Goal: Obtain resource: Download file/media

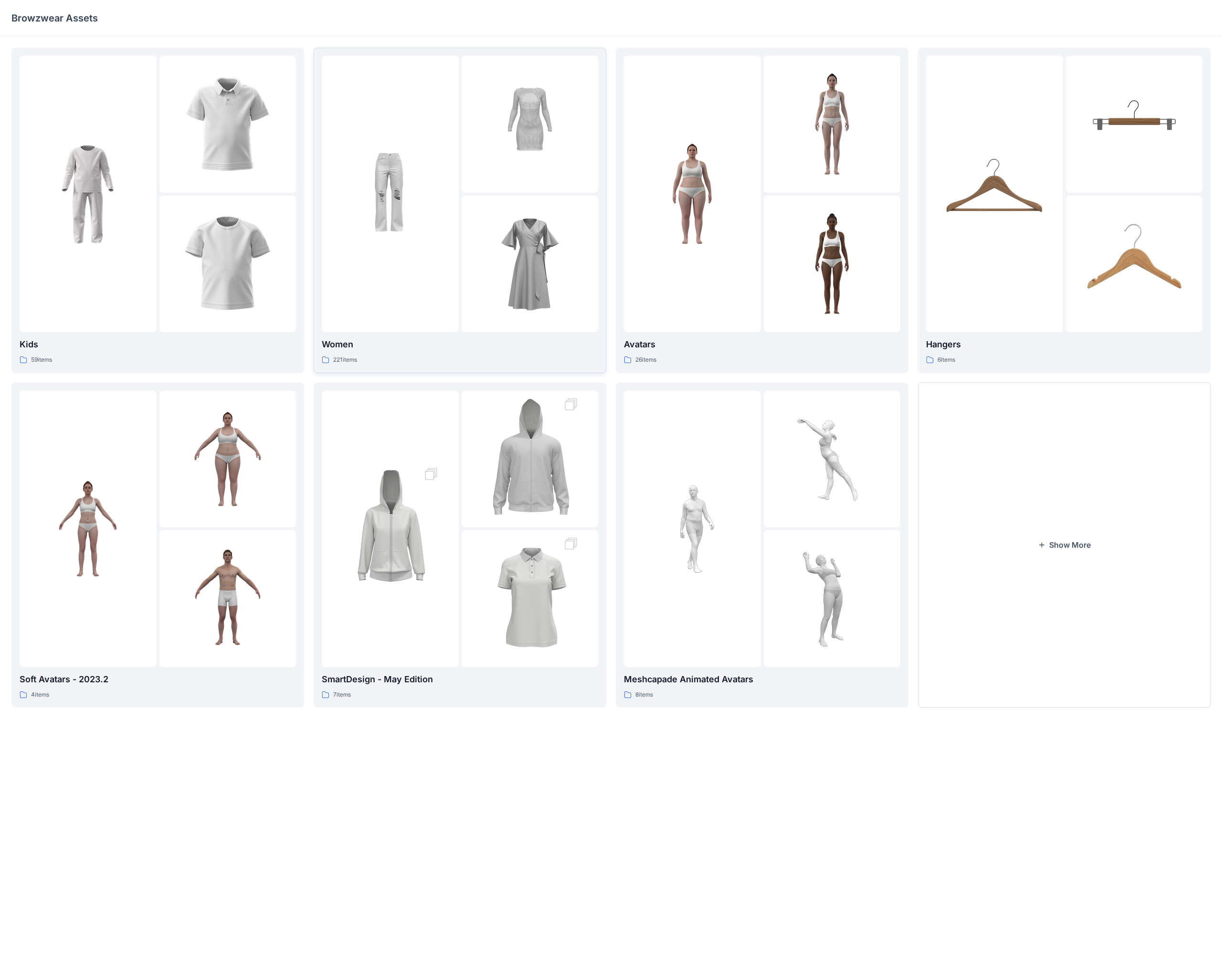
click at [465, 240] on div at bounding box center [530, 264] width 137 height 137
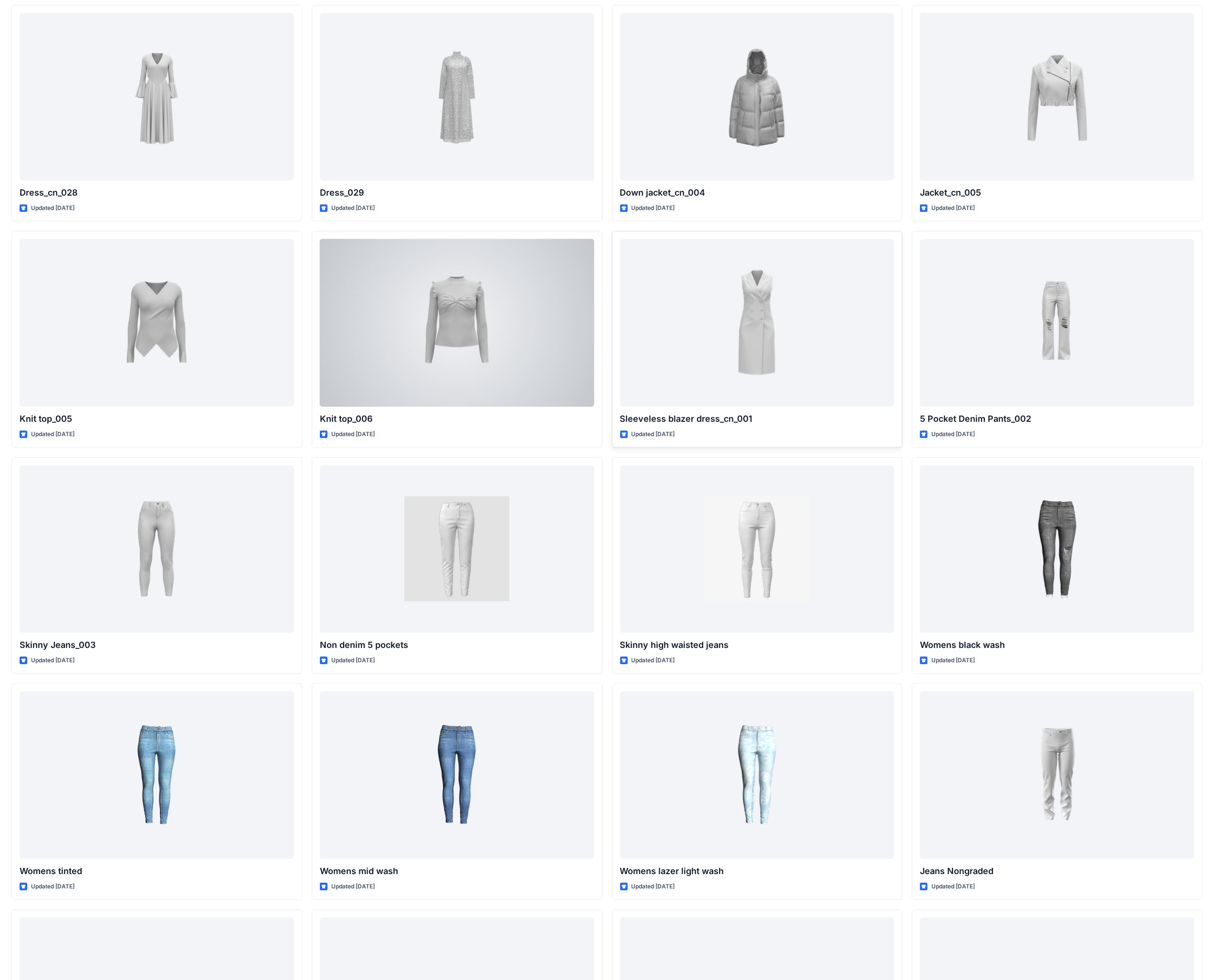
scroll to position [6314, 0]
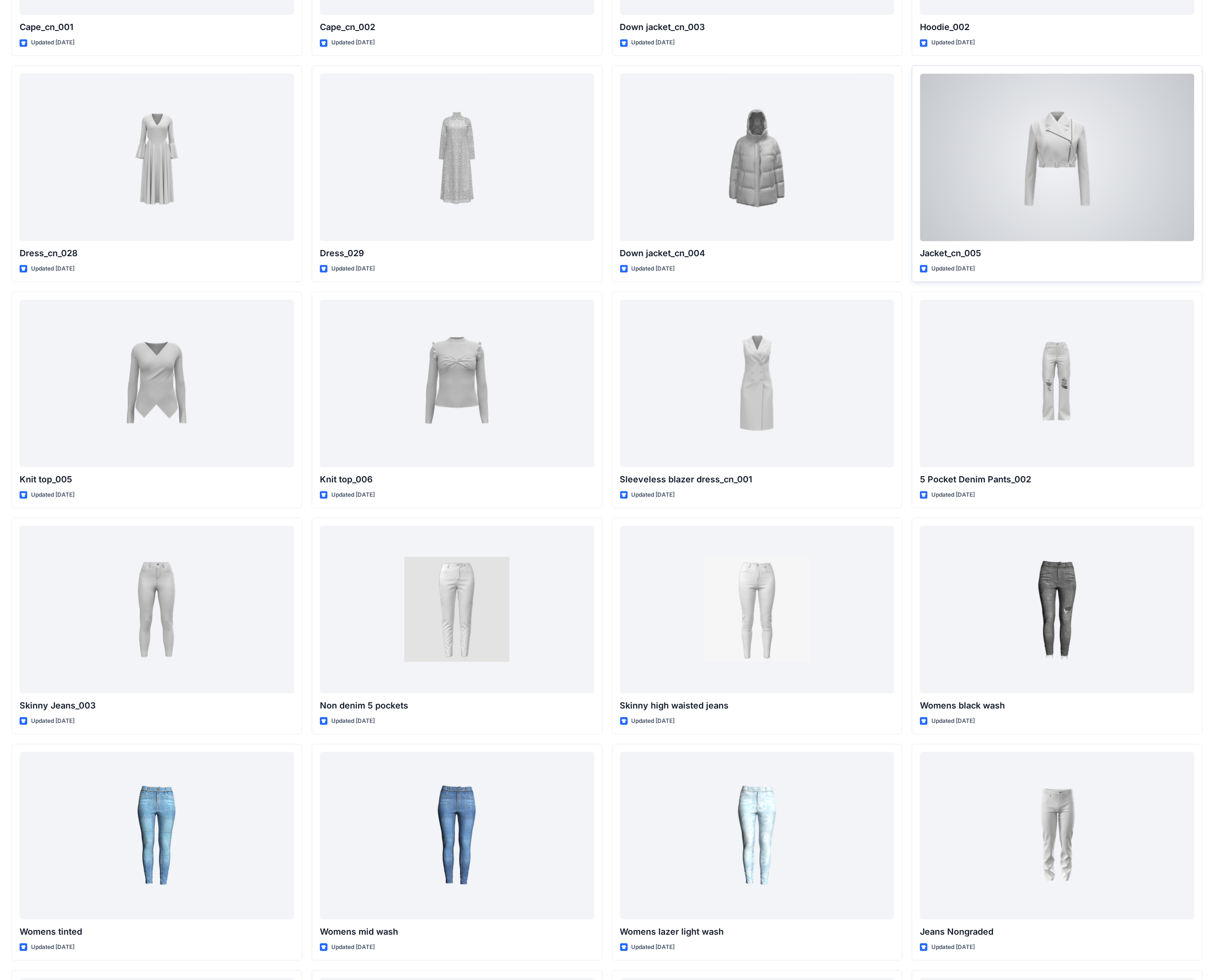
click at [477, 158] on div at bounding box center [1056, 158] width 275 height 168
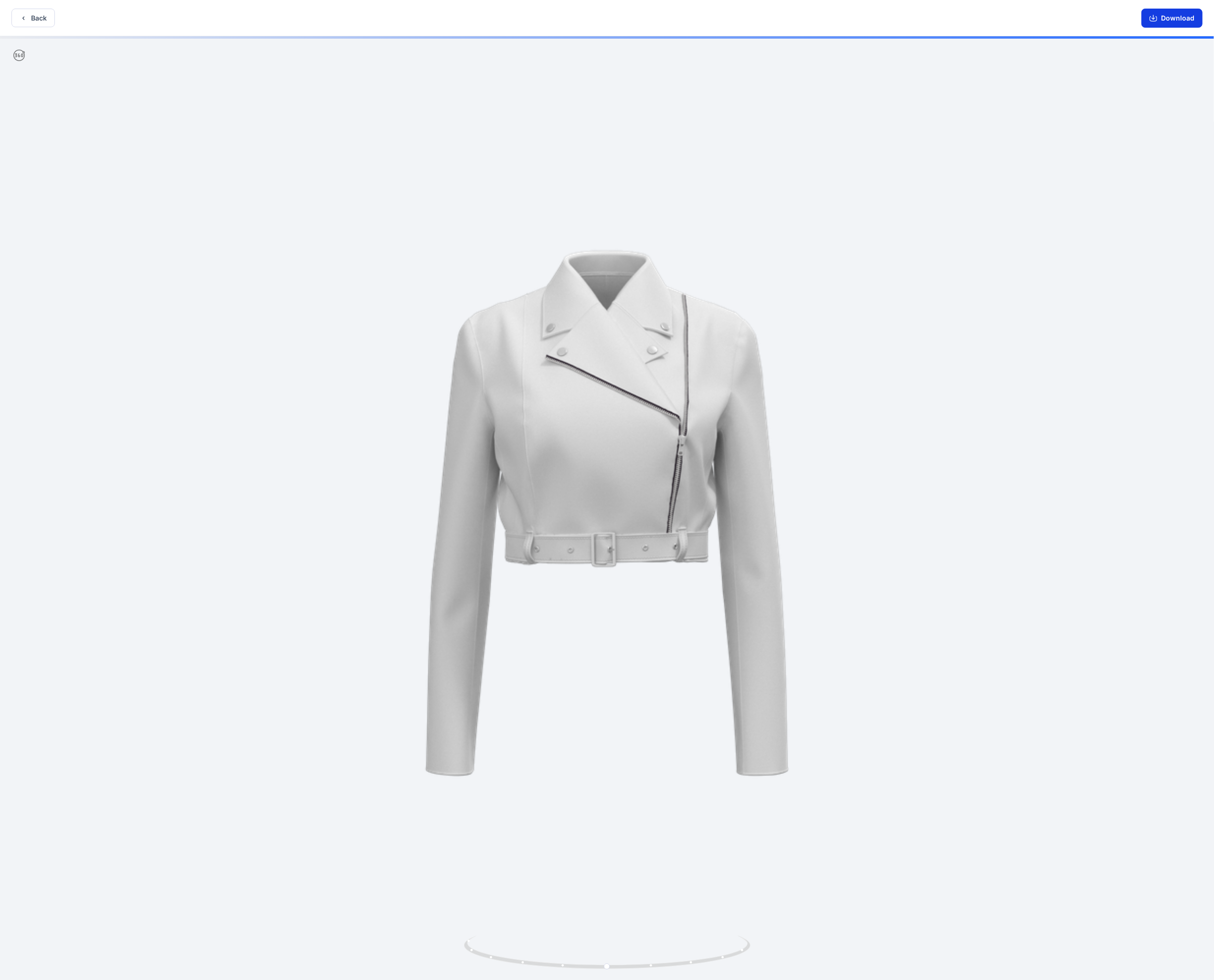
click at [477, 11] on button "Download" at bounding box center [1171, 18] width 61 height 19
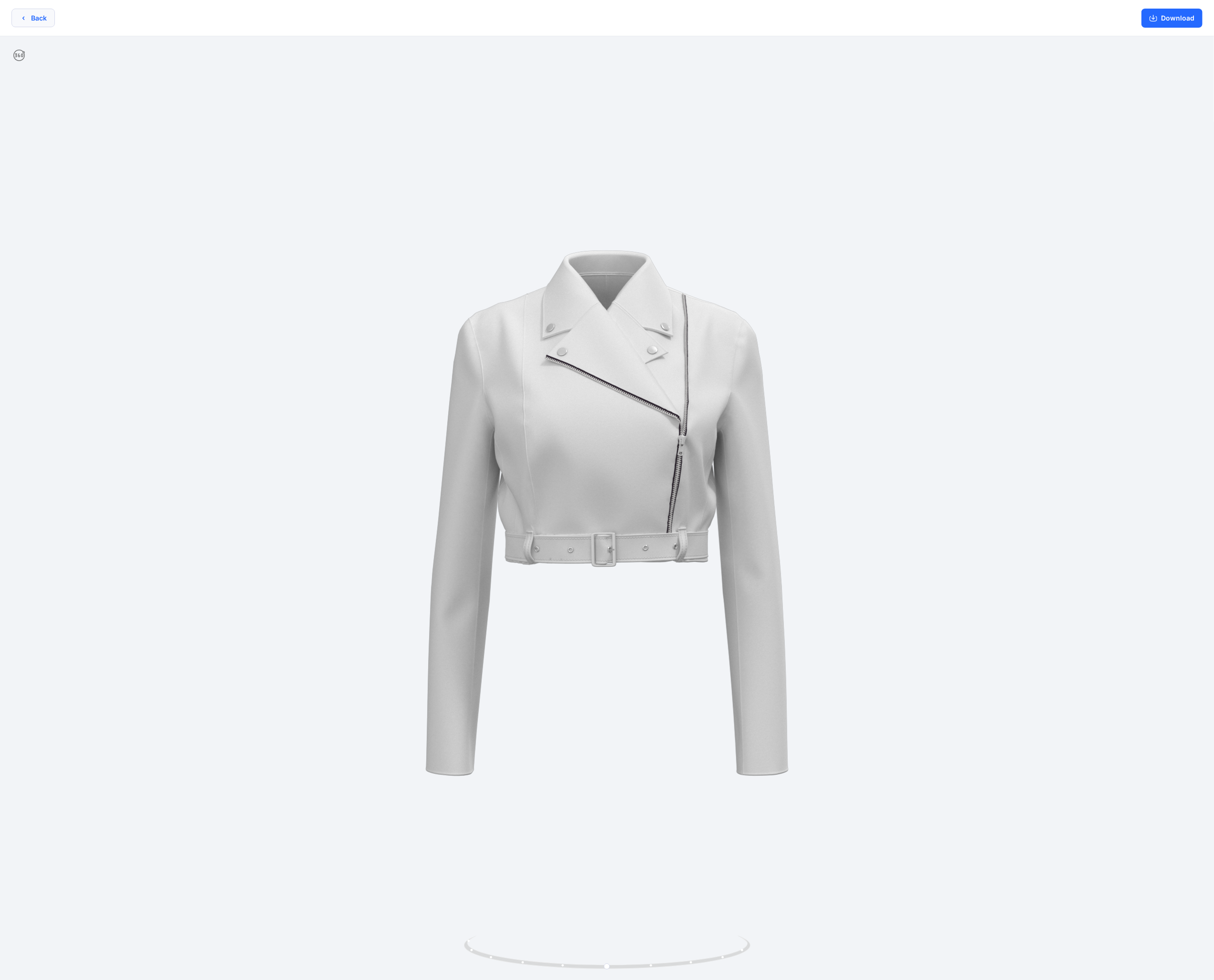
click at [32, 17] on button "Back" at bounding box center [32, 18] width 44 height 19
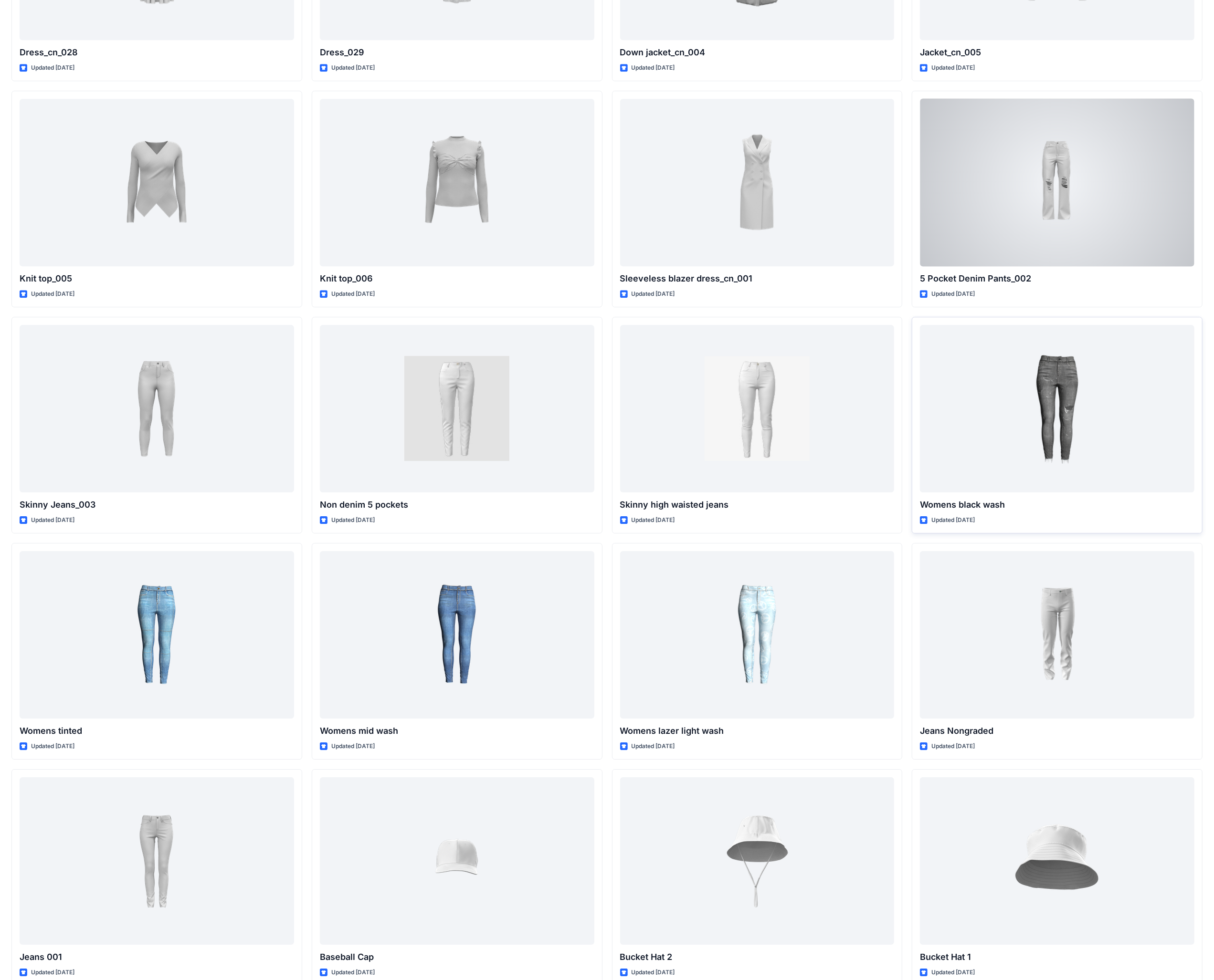
scroll to position [6562, 0]
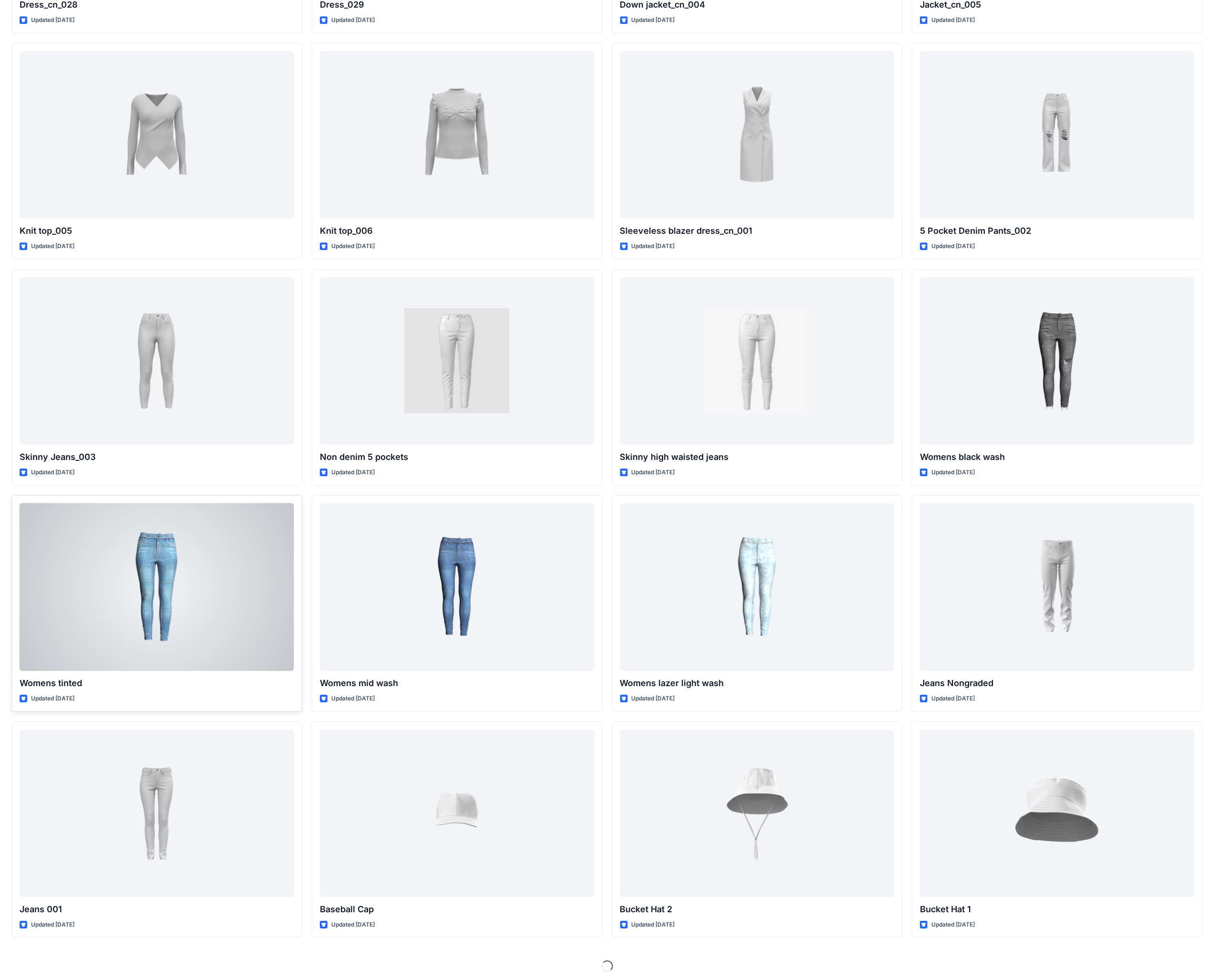
click at [192, 382] on div at bounding box center [157, 587] width 275 height 168
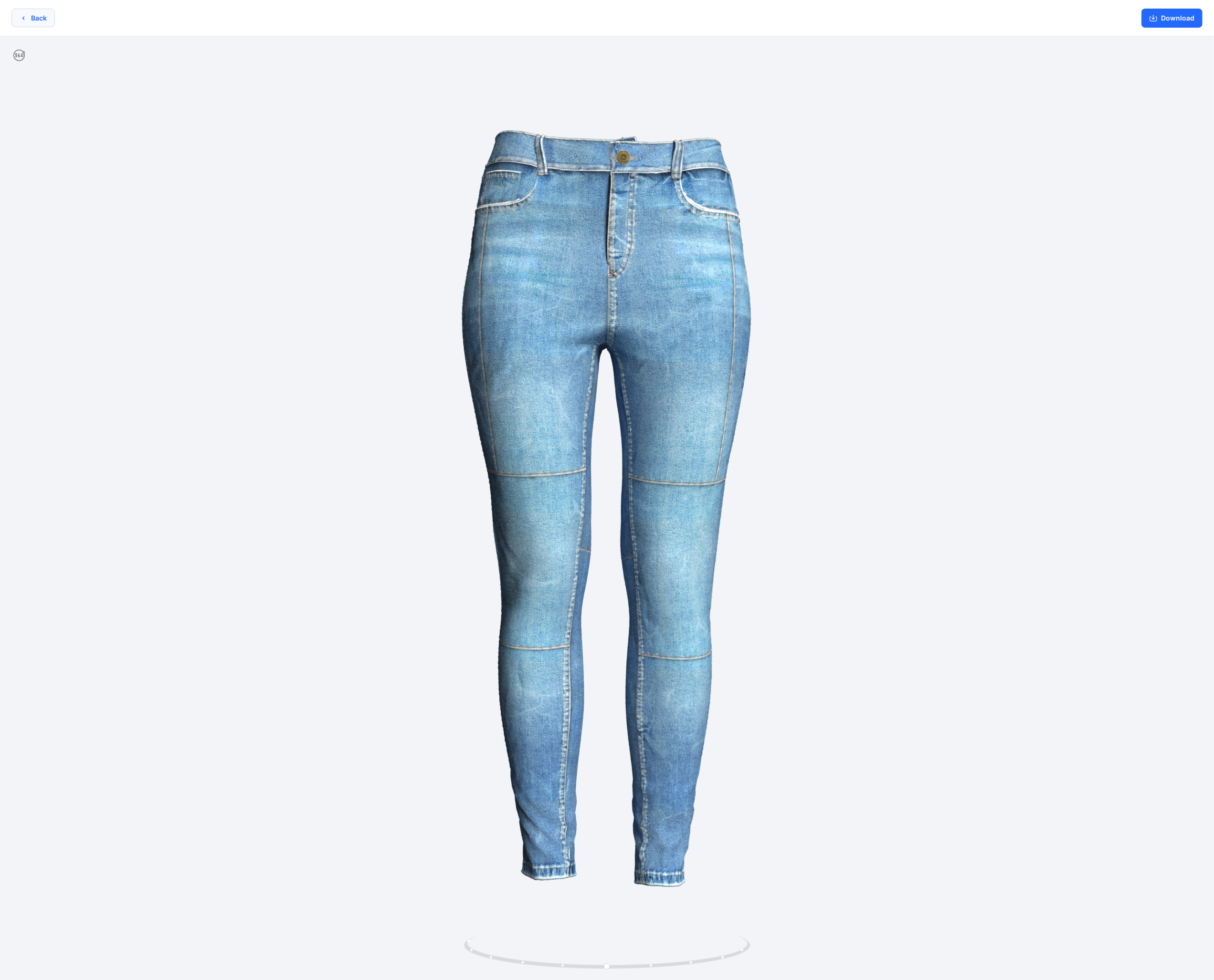
click at [19, 18] on button "Back" at bounding box center [32, 18] width 44 height 19
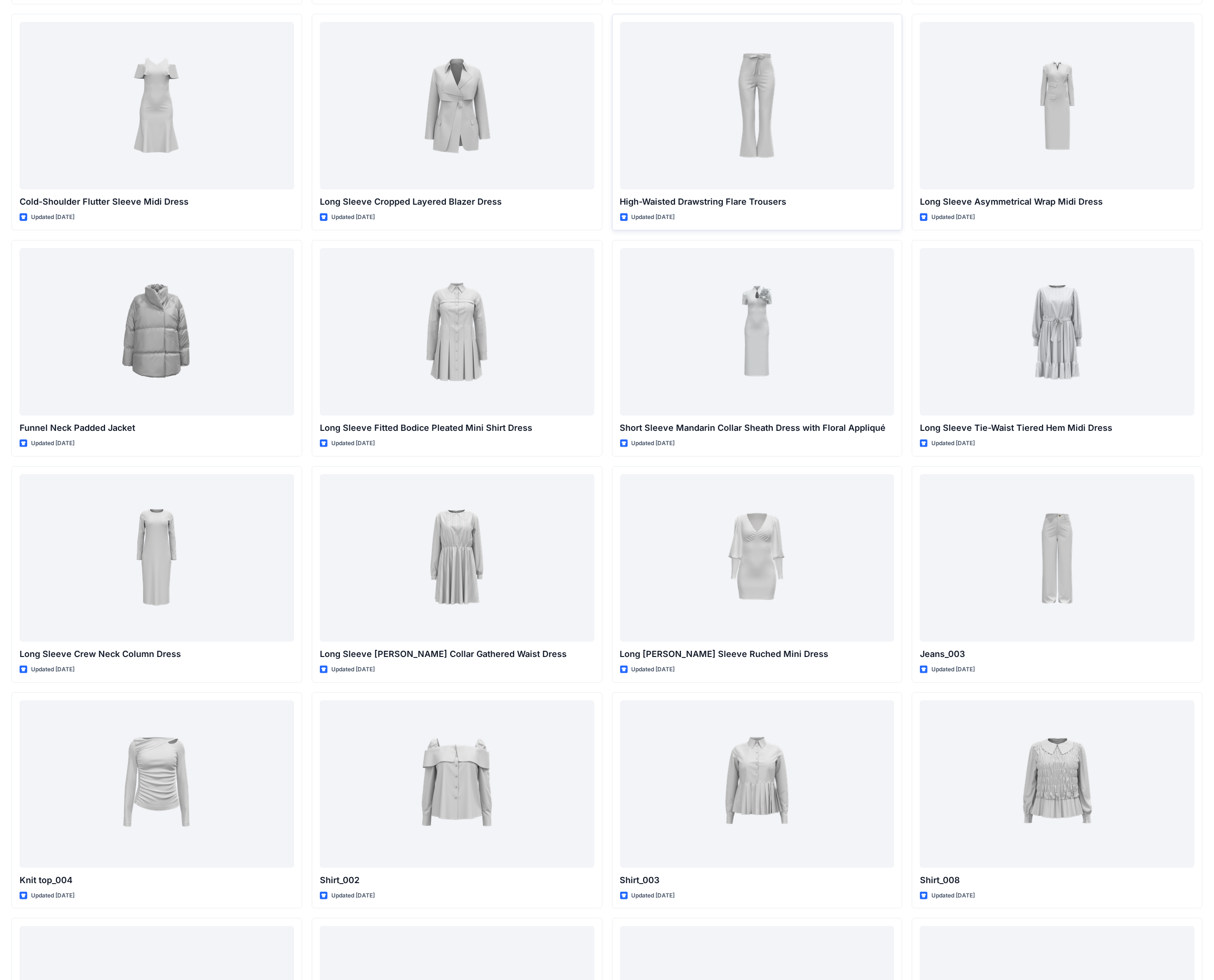
scroll to position [3604, 0]
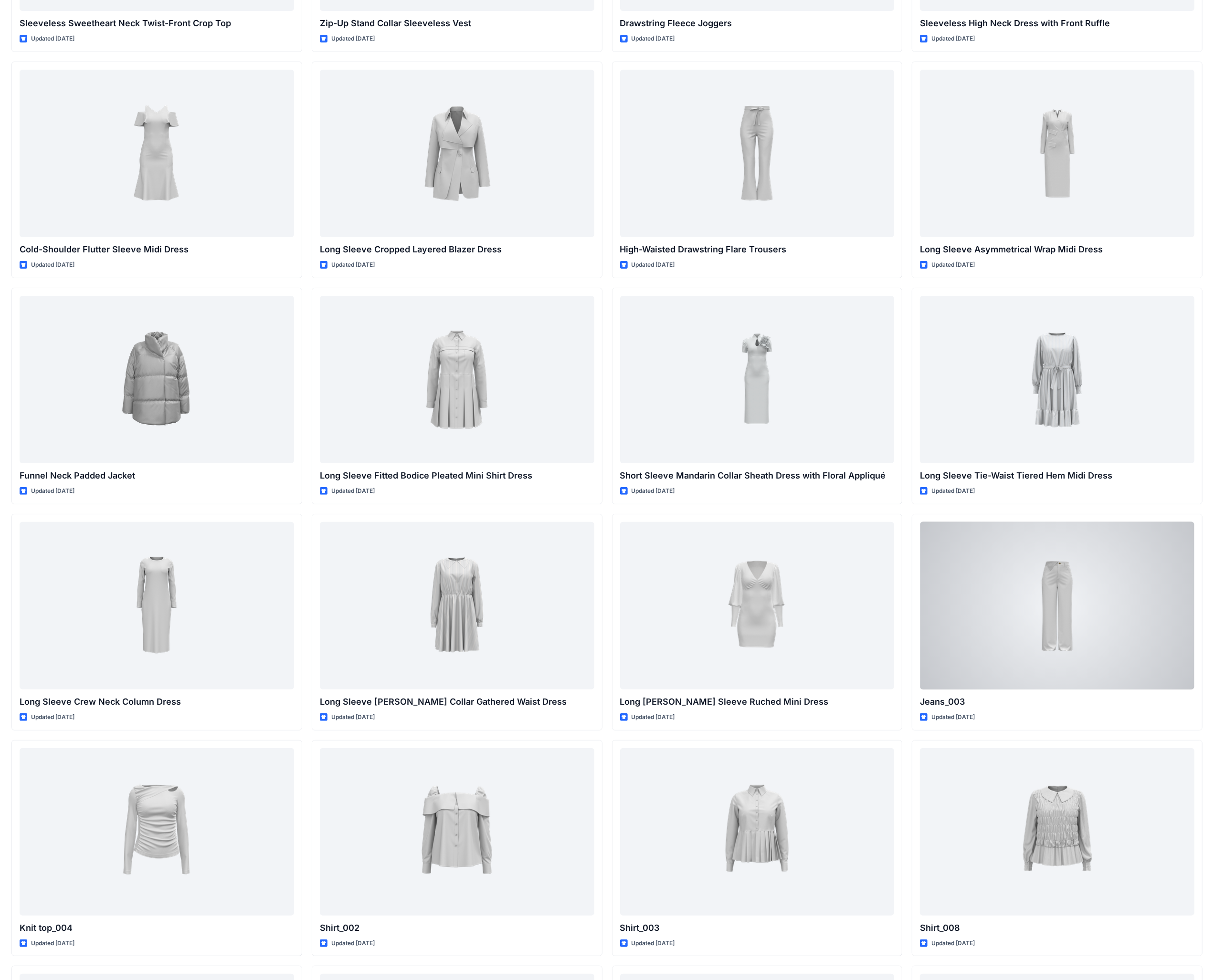
click at [477, 382] on div at bounding box center [1056, 606] width 275 height 168
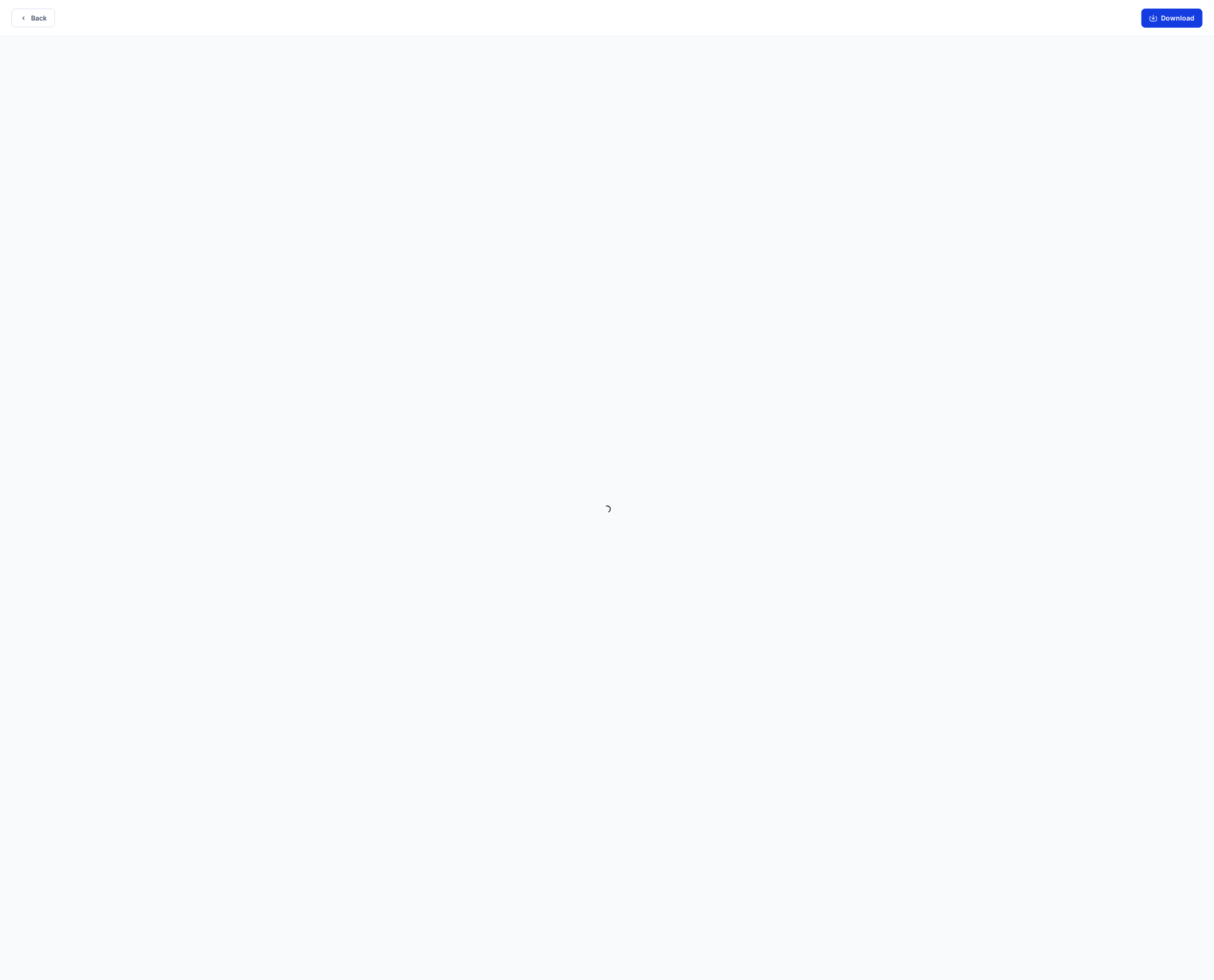
click at [477, 16] on button "Download" at bounding box center [1171, 18] width 61 height 19
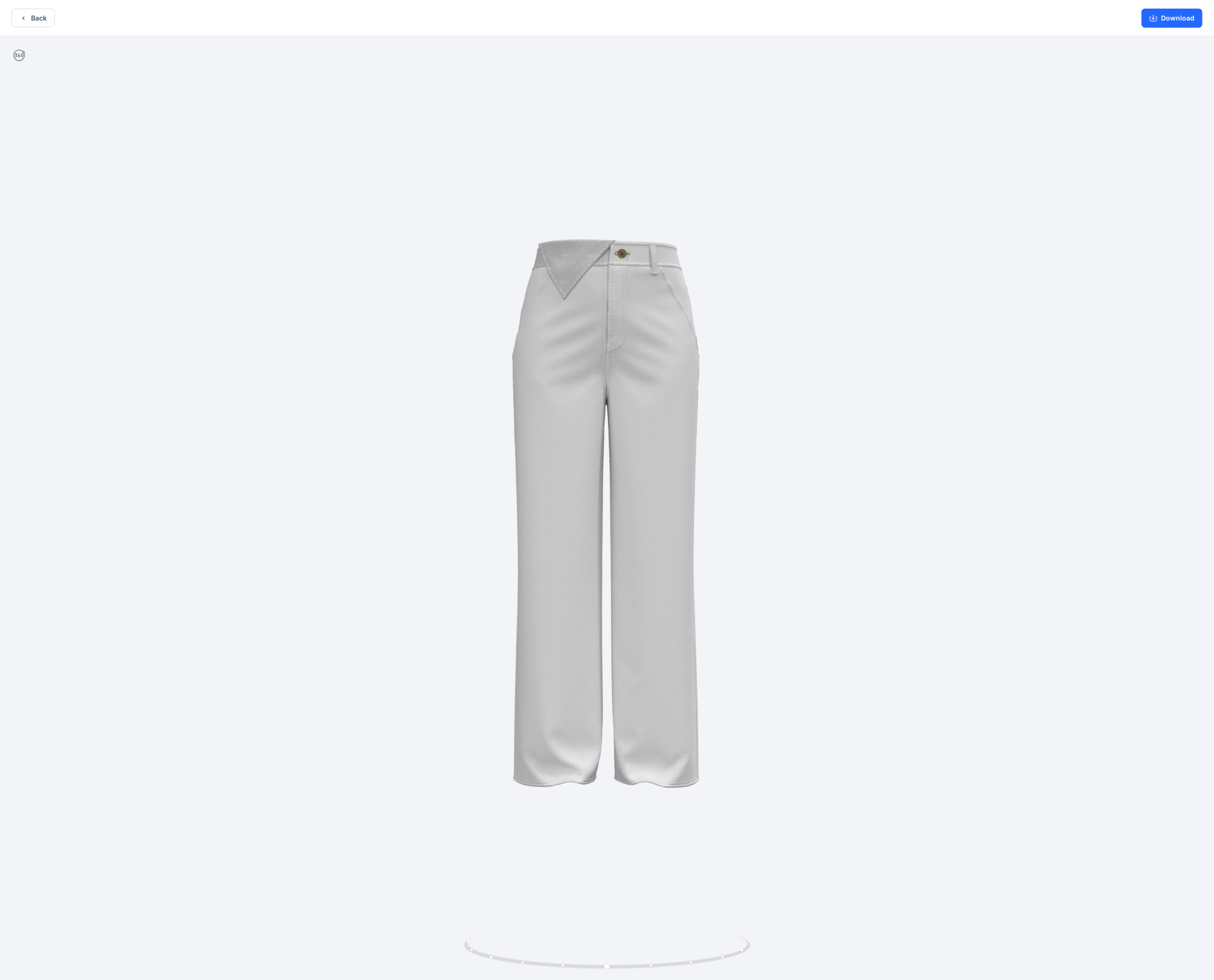
drag, startPoint x: 714, startPoint y: 389, endPoint x: 686, endPoint y: 397, distance: 29.1
click at [477, 382] on div at bounding box center [607, 509] width 1214 height 946
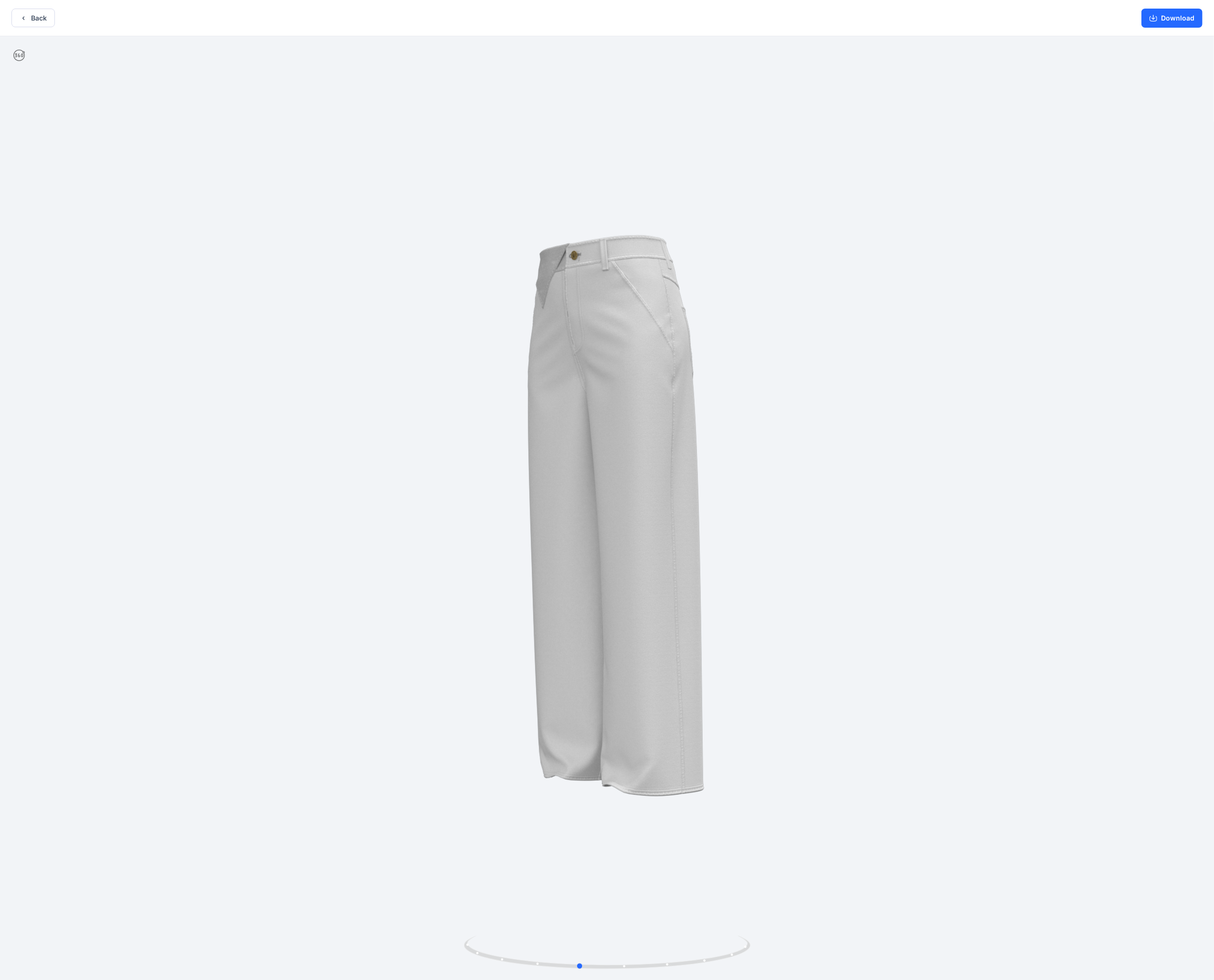
drag, startPoint x: 636, startPoint y: 394, endPoint x: 653, endPoint y: 387, distance: 18.4
click at [477, 382] on div at bounding box center [607, 509] width 1214 height 946
drag, startPoint x: 668, startPoint y: 526, endPoint x: 665, endPoint y: 534, distance: 8.5
click at [477, 382] on img at bounding box center [607, 508] width 639 height 639
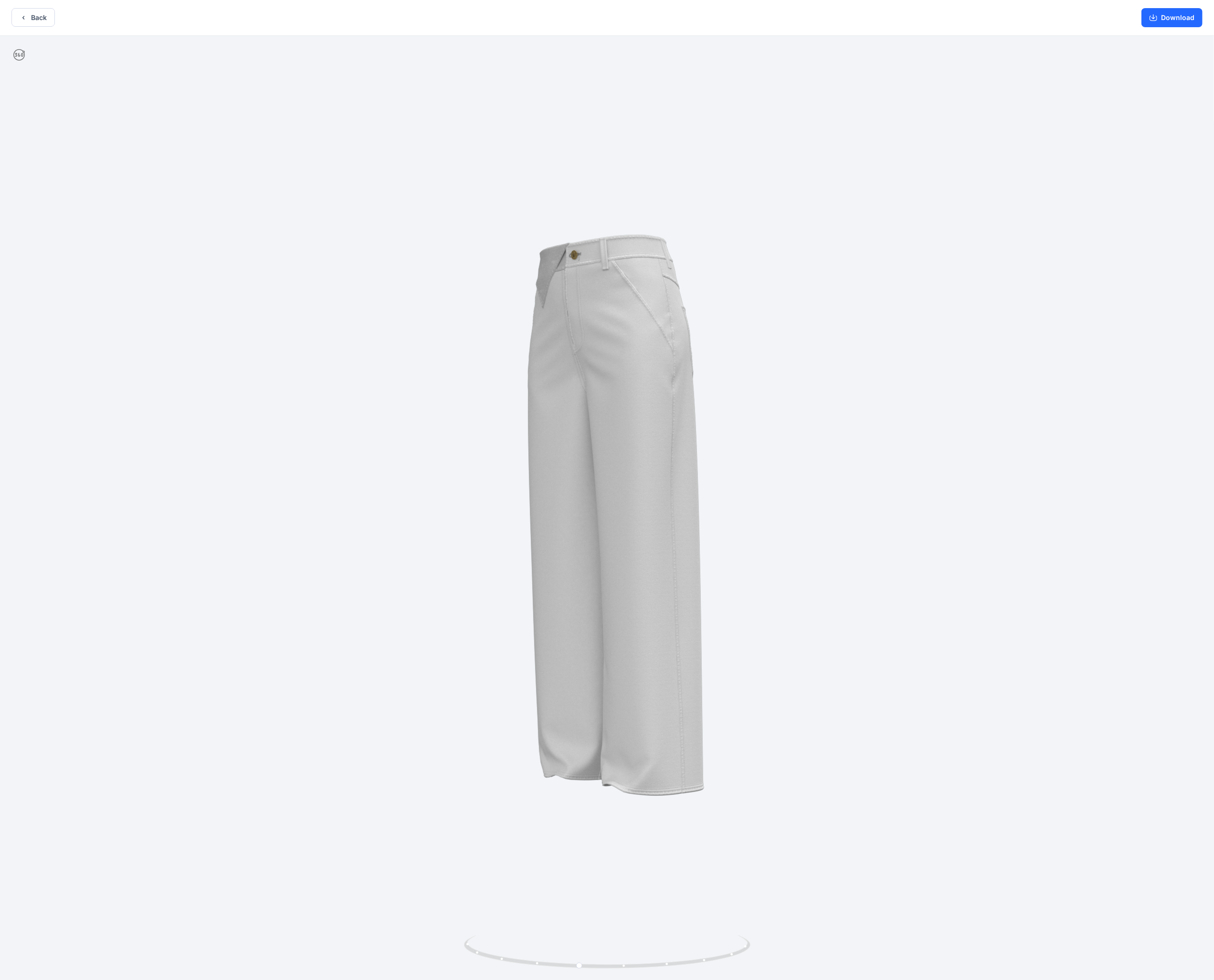
click at [477, 382] on img at bounding box center [607, 508] width 639 height 639
